Goal: Task Accomplishment & Management: Complete application form

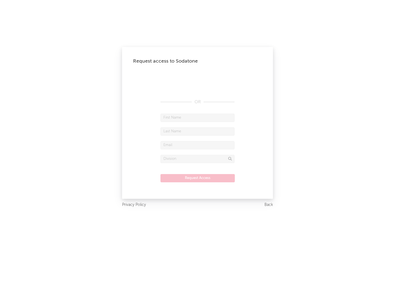
click at [198, 118] on input "text" at bounding box center [198, 118] width 74 height 8
type input "[PERSON_NAME]"
click at [198, 131] on input "text" at bounding box center [198, 131] width 74 height 8
type input "[PERSON_NAME]"
click at [198, 145] on input "text" at bounding box center [198, 145] width 74 height 8
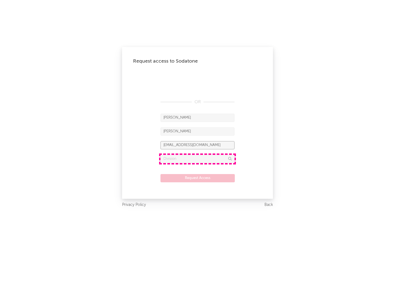
type input "[EMAIL_ADDRESS][DOMAIN_NAME]"
click at [198, 159] on input "text" at bounding box center [198, 159] width 74 height 8
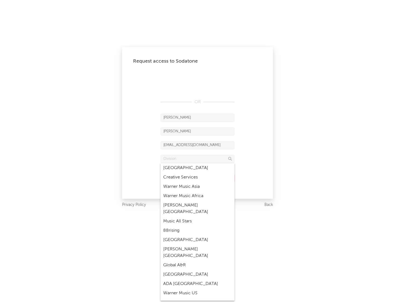
click at [198, 217] on div "Music All Stars" at bounding box center [198, 221] width 74 height 9
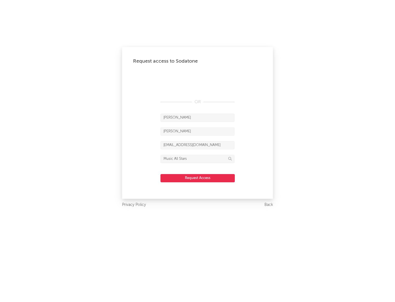
type input "Music All Stars"
click at [198, 178] on button "Request Access" at bounding box center [198, 178] width 74 height 8
